Goal: Task Accomplishment & Management: Use online tool/utility

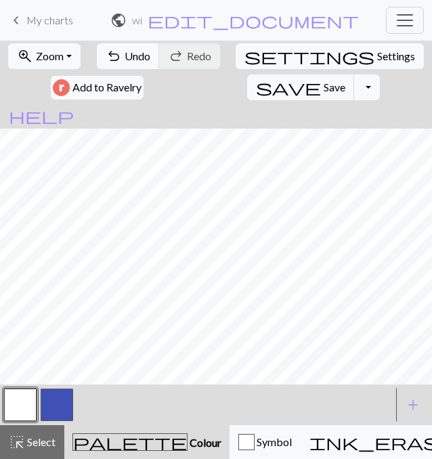
click at [68, 402] on button "button" at bounding box center [57, 405] width 33 height 33
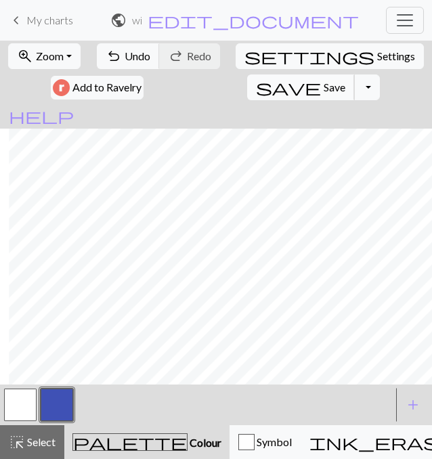
click at [324, 87] on span "Save" at bounding box center [335, 87] width 22 height 13
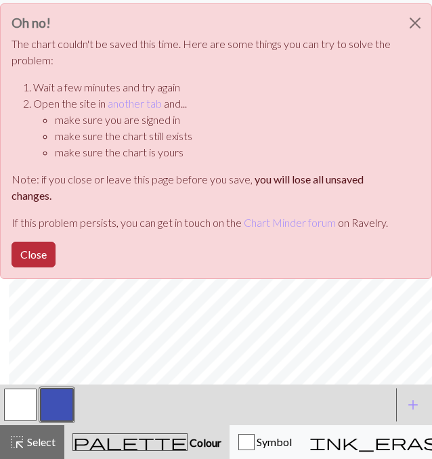
click at [27, 256] on button "Close" at bounding box center [34, 255] width 44 height 26
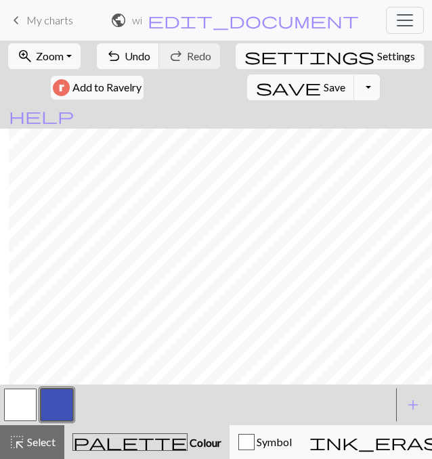
click at [354, 87] on button "Toggle Dropdown" at bounding box center [367, 88] width 26 height 26
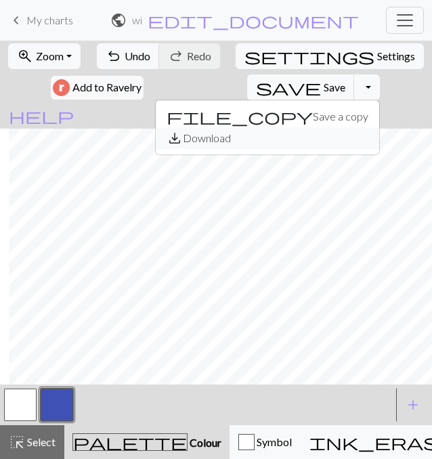
click at [233, 143] on button "save_alt Download" at bounding box center [268, 138] width 224 height 22
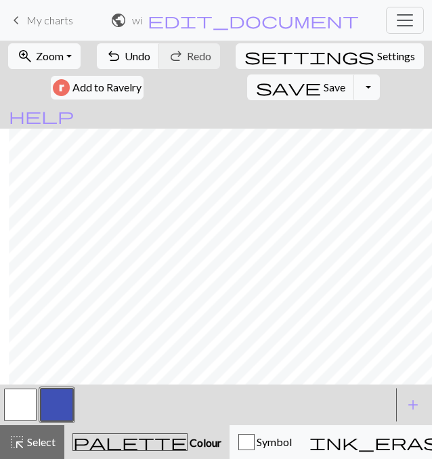
scroll to position [150, 9]
click at [26, 398] on button "button" at bounding box center [20, 405] width 33 height 33
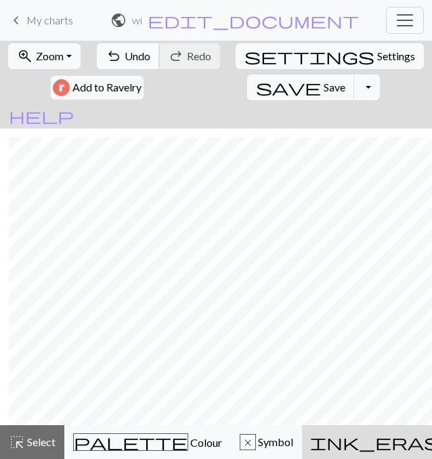
click at [121, 58] on span "undo" at bounding box center [114, 56] width 16 height 19
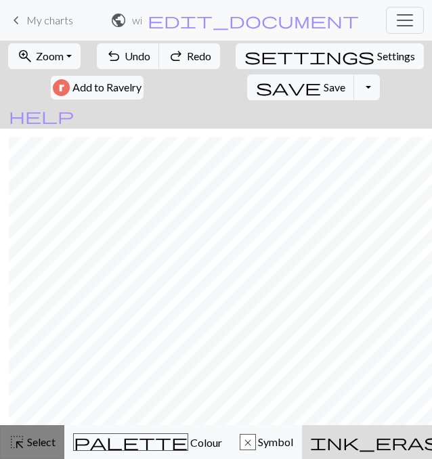
click at [29, 438] on span "Select" at bounding box center [40, 442] width 30 height 13
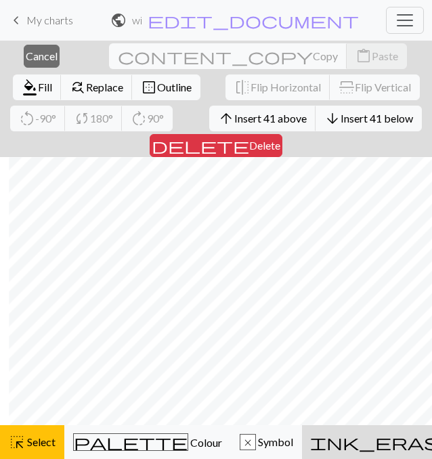
click at [310, 434] on span "ink_eraser" at bounding box center [391, 442] width 163 height 19
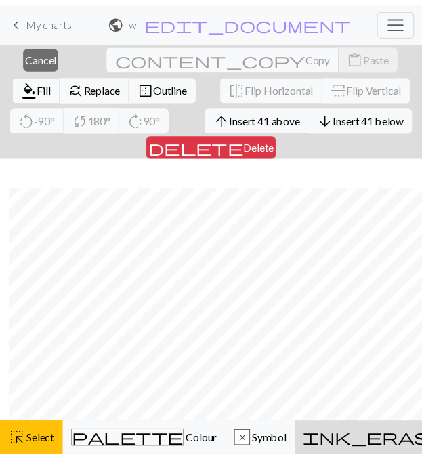
scroll to position [115, 9]
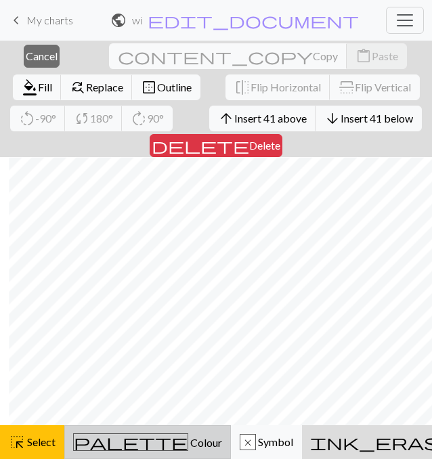
click at [106, 455] on button "palette Colour Colour" at bounding box center [147, 443] width 167 height 34
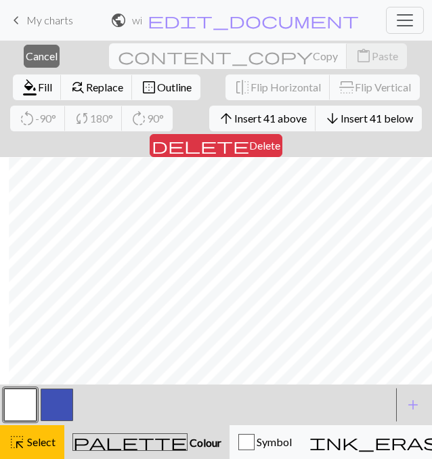
click at [16, 404] on button "button" at bounding box center [20, 405] width 33 height 33
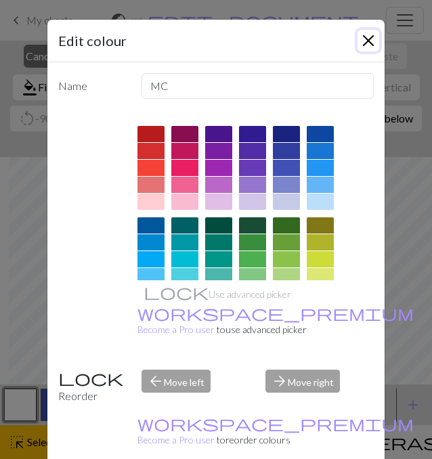
click at [367, 39] on button "Close" at bounding box center [369, 41] width 22 height 22
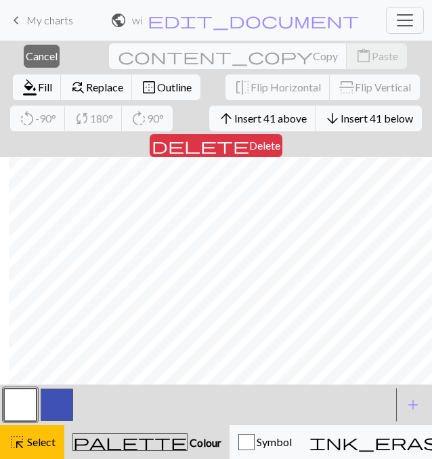
click at [20, 402] on button "button" at bounding box center [20, 405] width 33 height 33
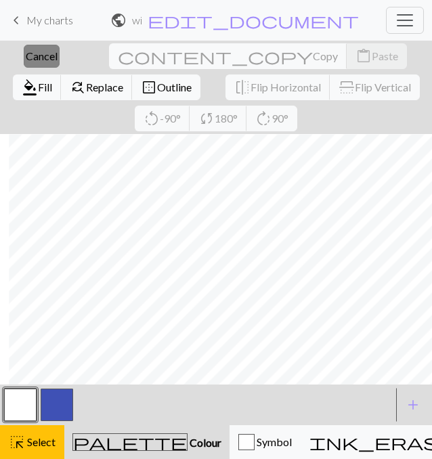
click at [37, 56] on span "Cancel" at bounding box center [42, 55] width 32 height 13
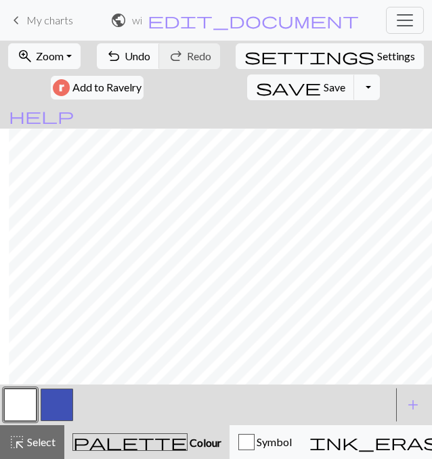
click at [19, 20] on span "keyboard_arrow_left" at bounding box center [16, 20] width 16 height 19
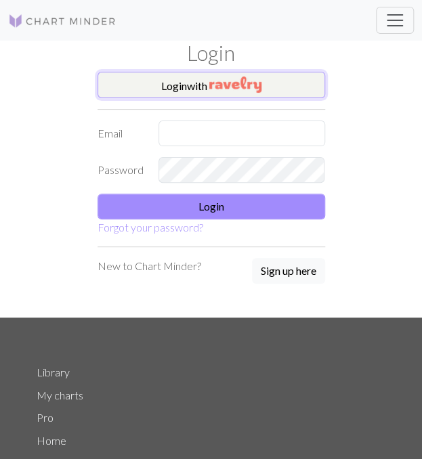
click at [222, 86] on img "button" at bounding box center [235, 85] width 52 height 16
click at [246, 83] on img "button" at bounding box center [235, 85] width 52 height 16
click at [96, 18] on img at bounding box center [62, 21] width 108 height 16
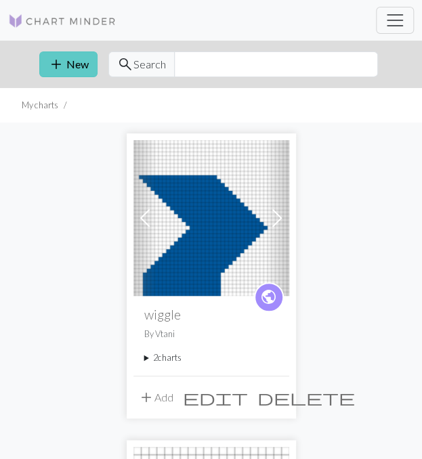
click at [60, 62] on span "add" at bounding box center [56, 64] width 16 height 19
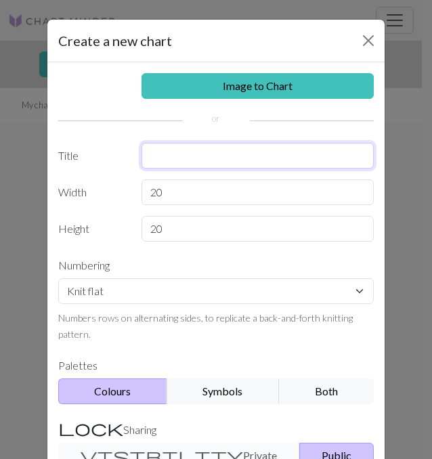
click at [153, 161] on input "text" at bounding box center [258, 156] width 233 height 26
type input "wiggly"
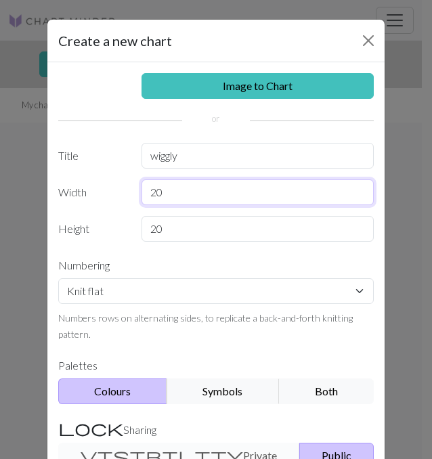
click at [172, 189] on input "20" at bounding box center [258, 193] width 233 height 26
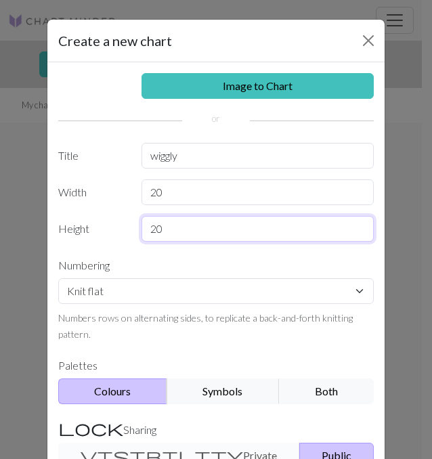
click at [166, 228] on input "20" at bounding box center [258, 229] width 233 height 26
type input "2"
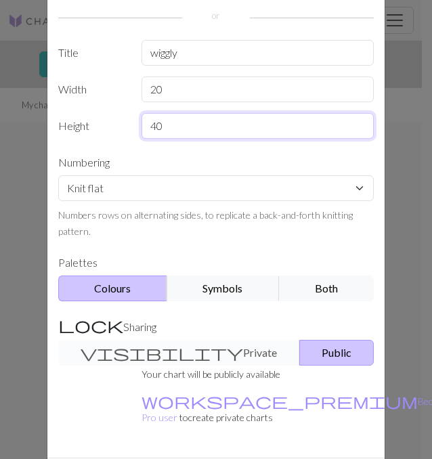
scroll to position [126, 0]
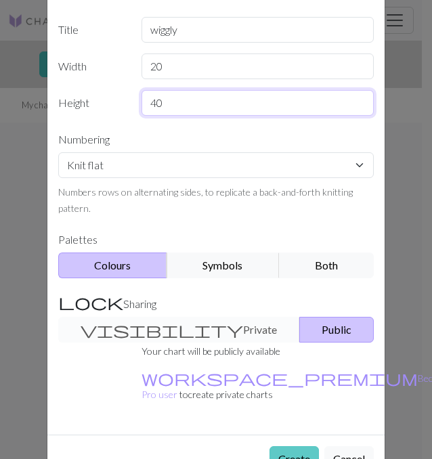
type input "40"
click at [290, 447] on button "Create" at bounding box center [294, 460] width 49 height 26
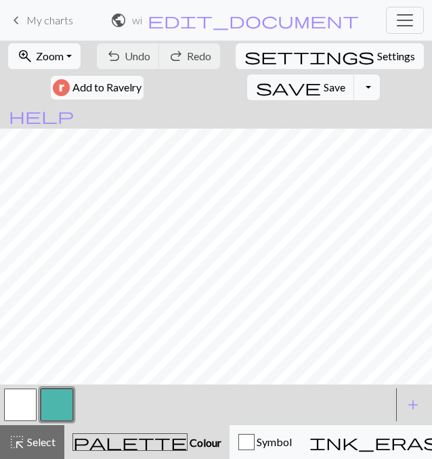
click at [62, 400] on button "button" at bounding box center [57, 405] width 33 height 33
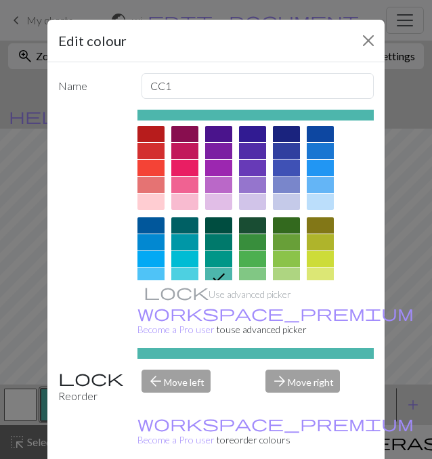
click at [279, 161] on div at bounding box center [286, 168] width 27 height 16
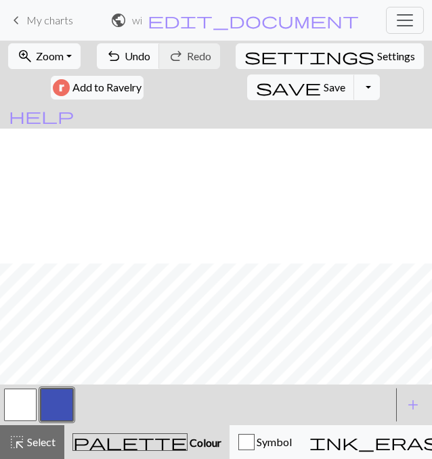
scroll to position [185, 0]
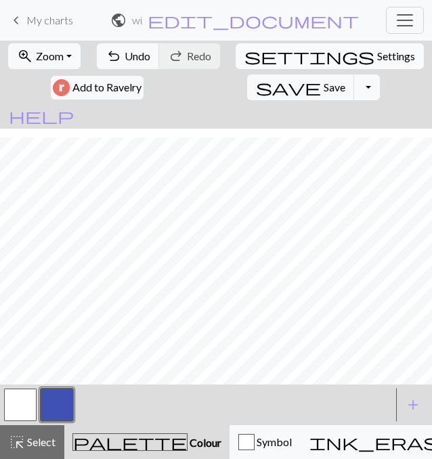
click at [377, 52] on span "Settings" at bounding box center [396, 56] width 38 height 16
select select "aran"
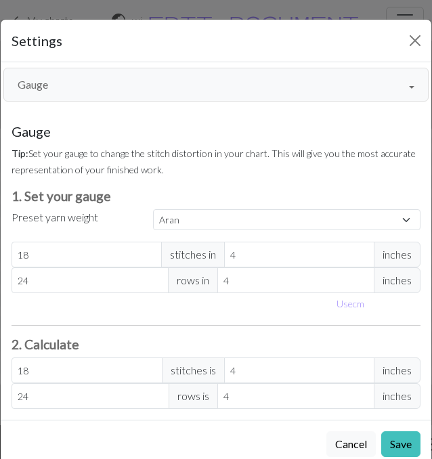
click at [136, 81] on button "Gauge" at bounding box center [216, 85] width 426 height 34
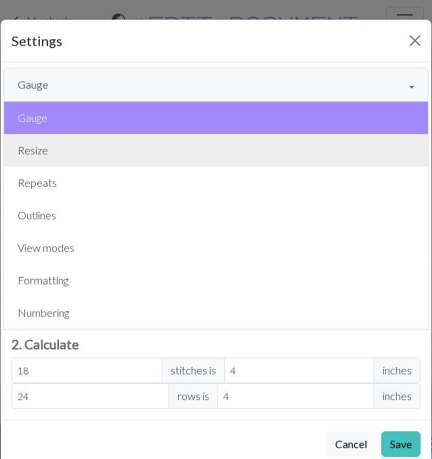
click at [123, 158] on button "Resize" at bounding box center [216, 150] width 424 height 33
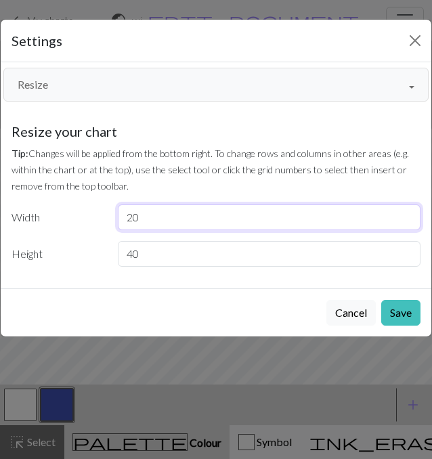
click at [161, 214] on input "20" at bounding box center [269, 218] width 303 height 26
type input "2"
type input "40"
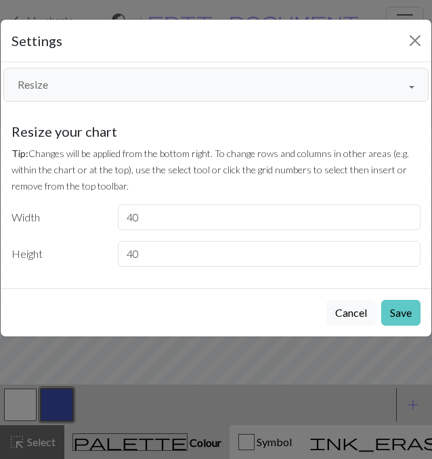
click at [397, 306] on button "Save" at bounding box center [401, 313] width 39 height 26
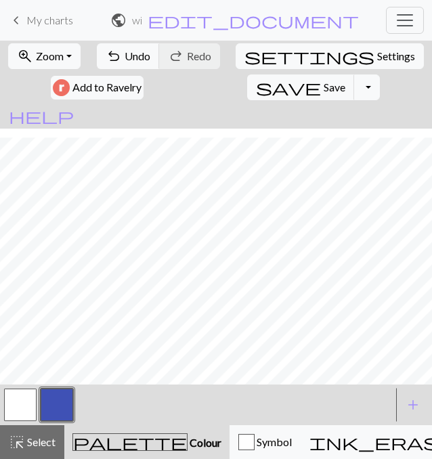
scroll to position [71, 0]
click at [285, 321] on div "zoom_in Zoom Zoom Fit all Fit width Fit height 50% 100% 150% 200% undo Undo Und…" at bounding box center [216, 250] width 432 height 419
click at [24, 400] on button "button" at bounding box center [20, 405] width 33 height 33
click at [52, 399] on button "button" at bounding box center [57, 405] width 33 height 33
